Goal: Information Seeking & Learning: Learn about a topic

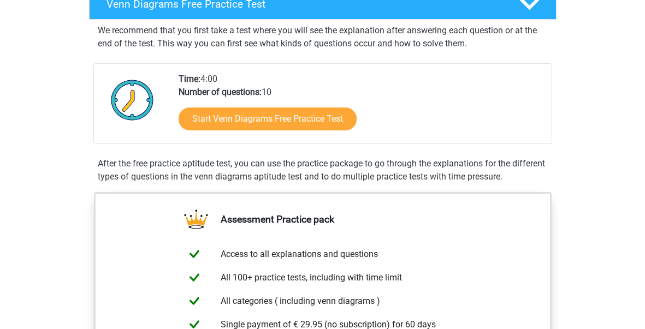
scroll to position [193, 0]
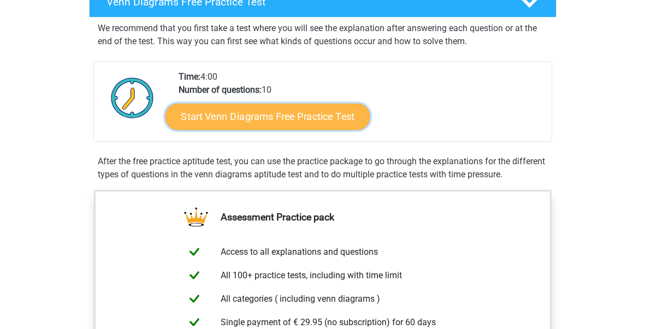
click at [283, 116] on link "Start Venn Diagrams Free Practice Test" at bounding box center [267, 117] width 205 height 26
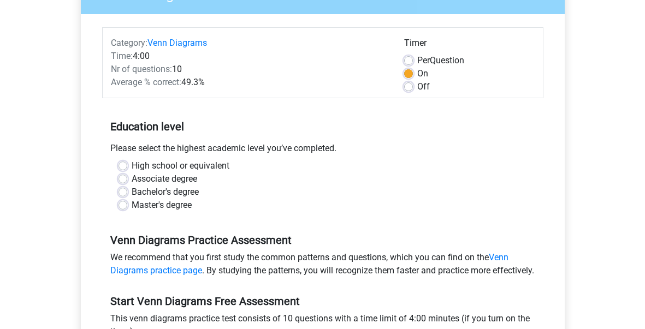
scroll to position [120, 0]
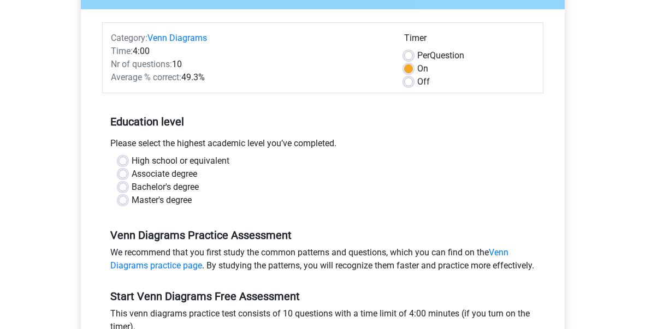
click at [132, 161] on label "High school or equivalent" at bounding box center [181, 161] width 98 height 13
click at [121, 161] on input "High school or equivalent" at bounding box center [122, 160] width 9 height 11
radio input "true"
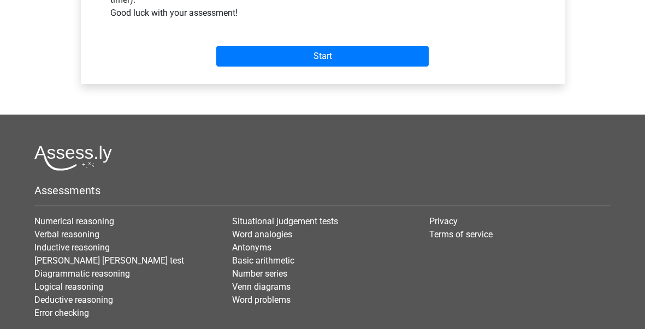
scroll to position [448, 0]
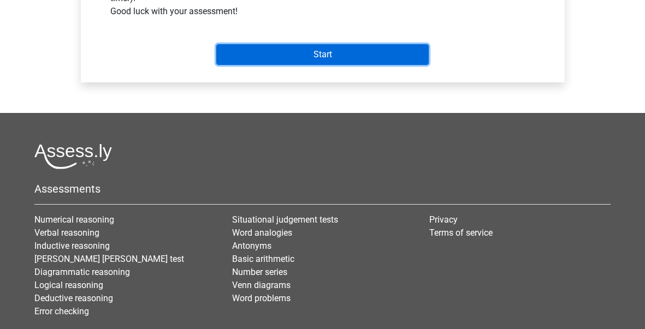
click at [326, 65] on input "Start" at bounding box center [322, 54] width 212 height 21
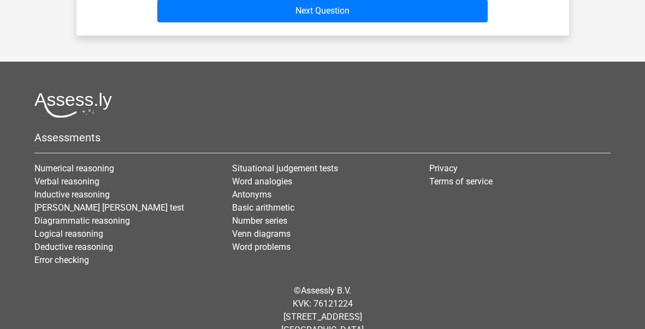
scroll to position [349, 0]
